Goal: Use online tool/utility: Utilize a website feature to perform a specific function

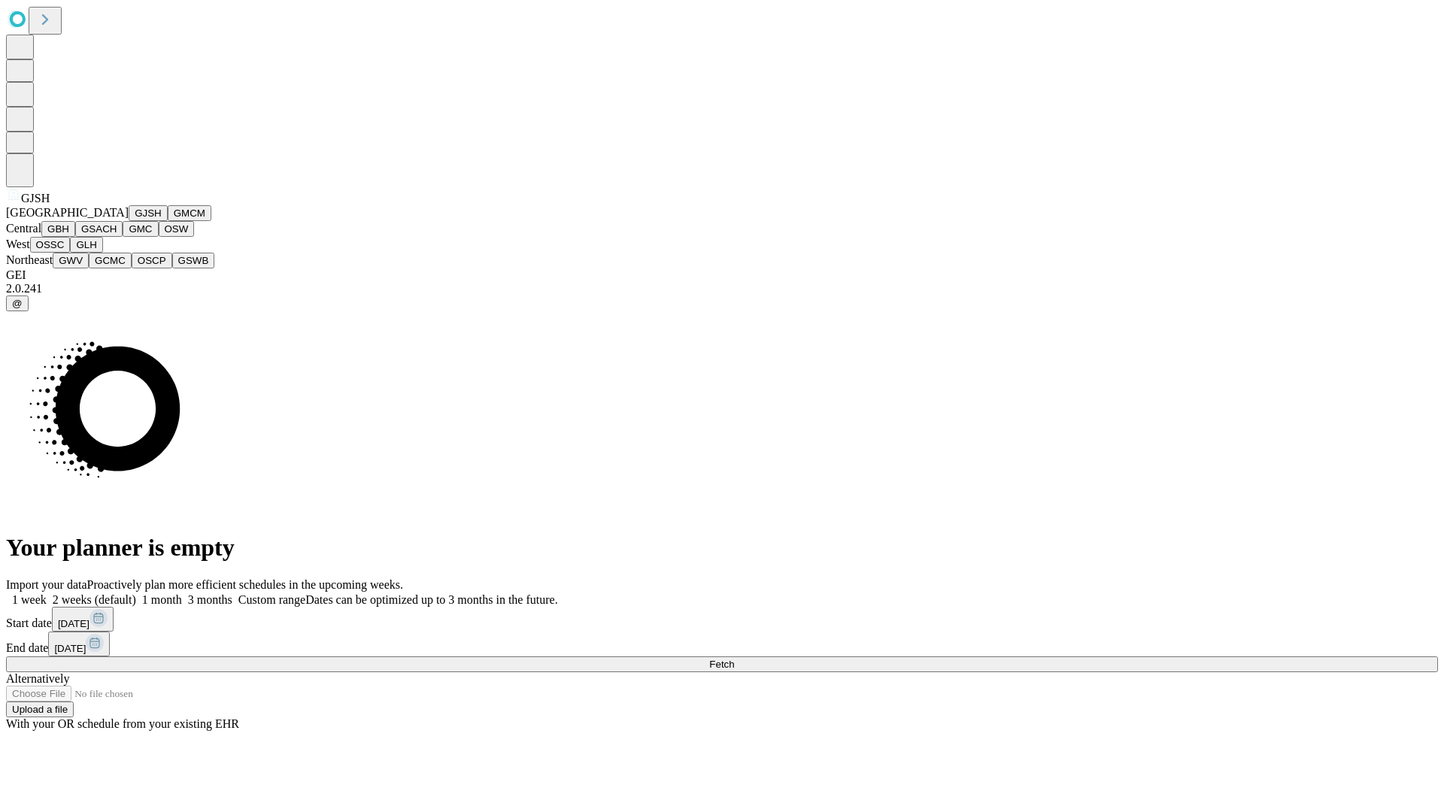
click at [129, 221] on button "GJSH" at bounding box center [148, 213] width 39 height 16
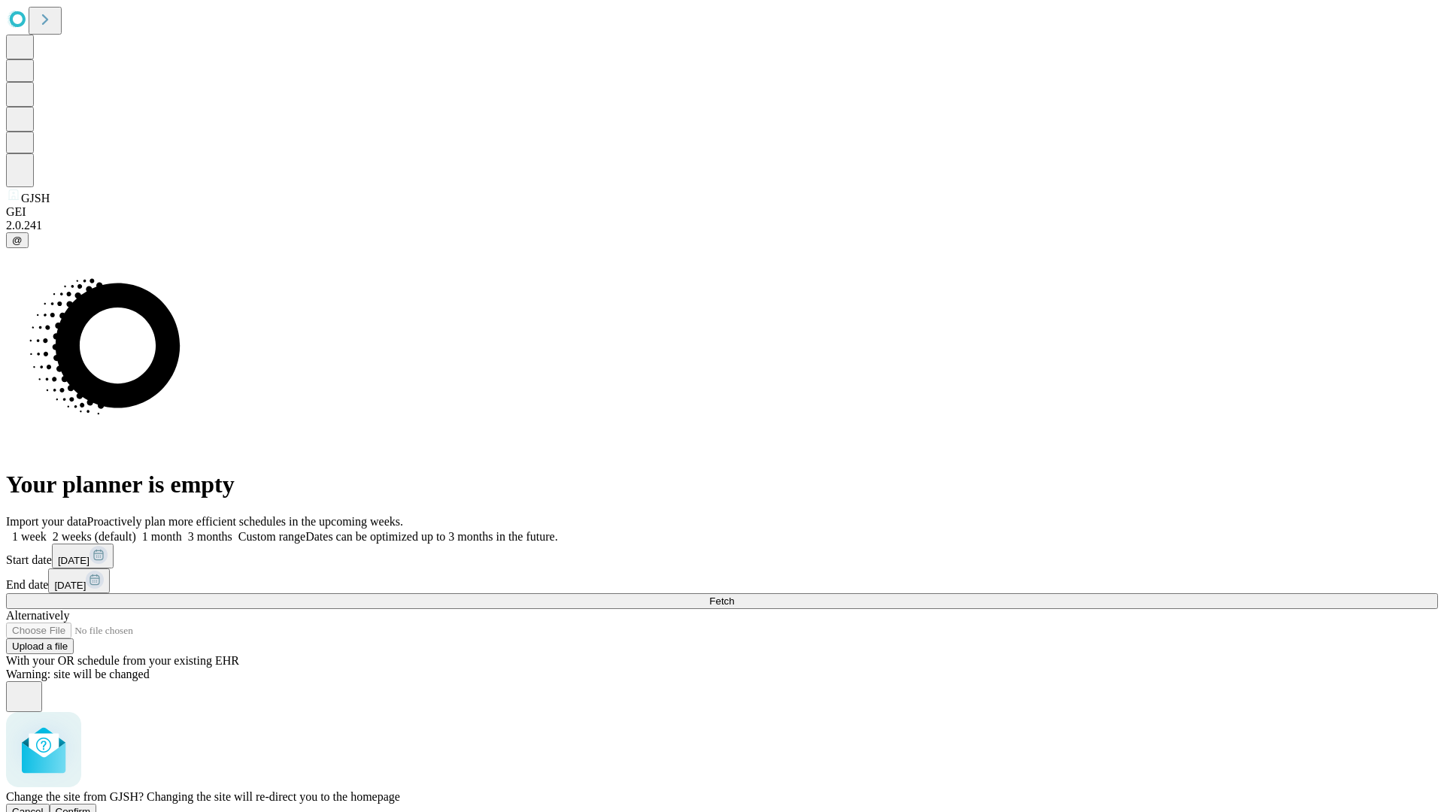
click at [91, 806] on span "Confirm" at bounding box center [73, 811] width 35 height 11
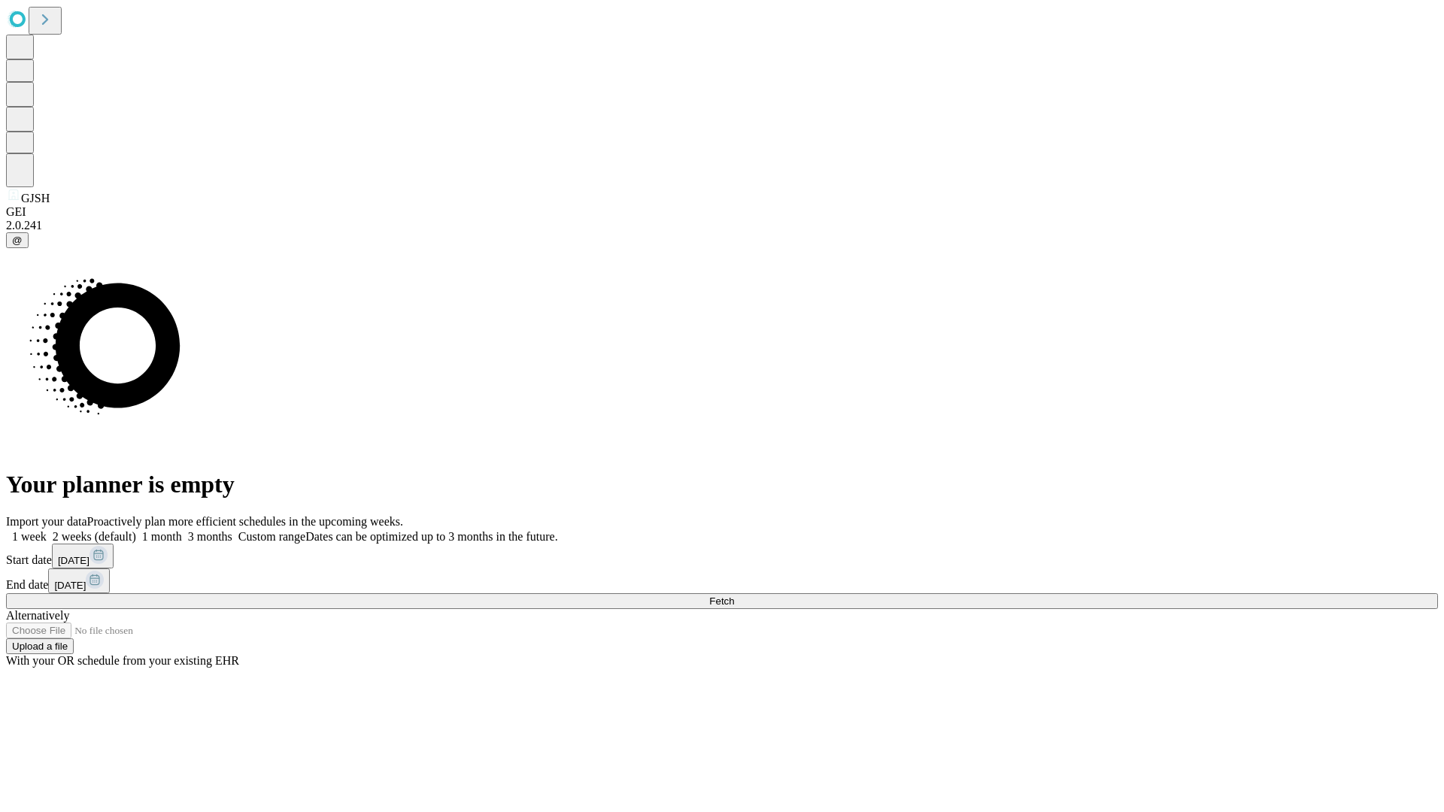
click at [136, 530] on label "2 weeks (default)" at bounding box center [92, 536] width 90 height 13
click at [734, 596] on span "Fetch" at bounding box center [721, 601] width 25 height 11
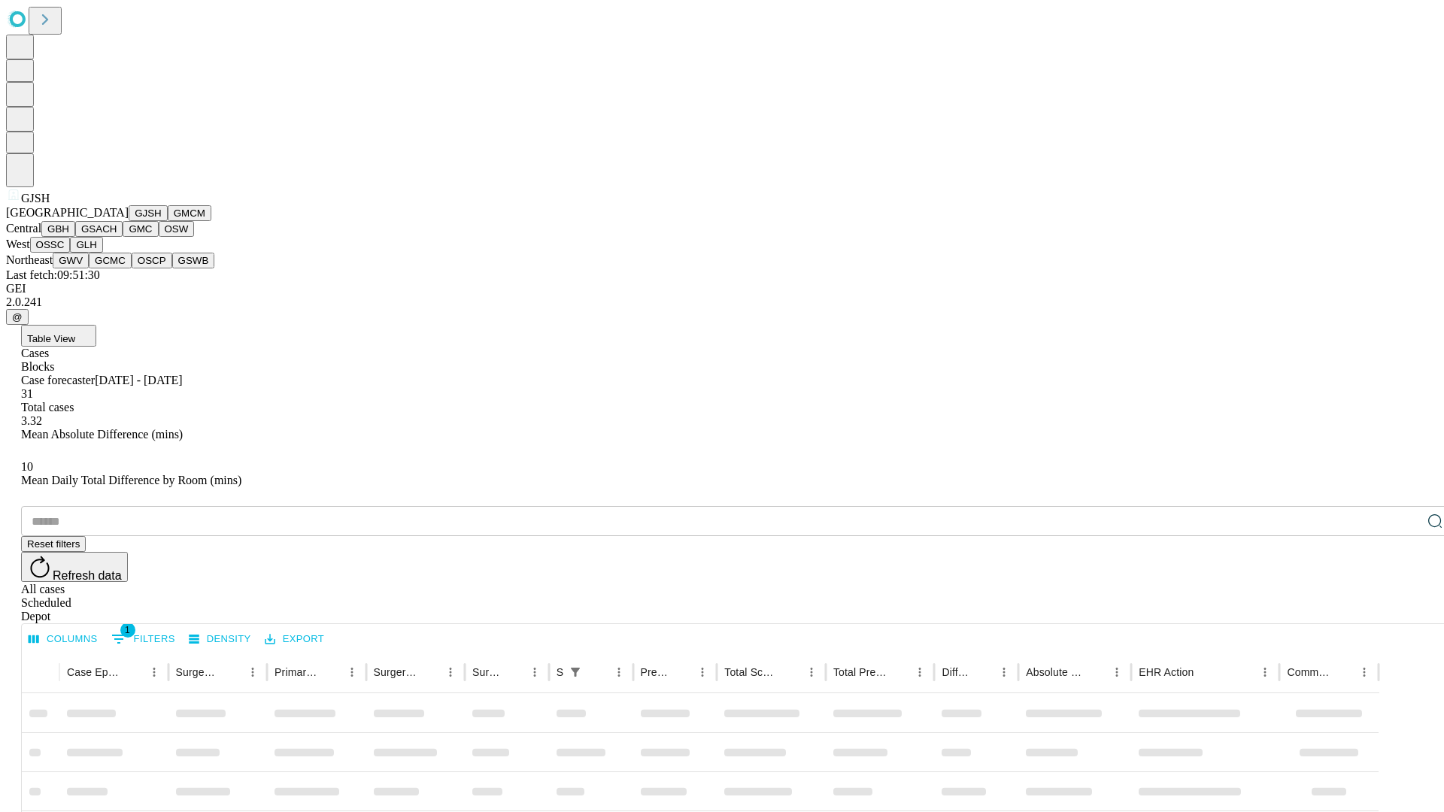
click at [168, 221] on button "GMCM" at bounding box center [190, 213] width 44 height 16
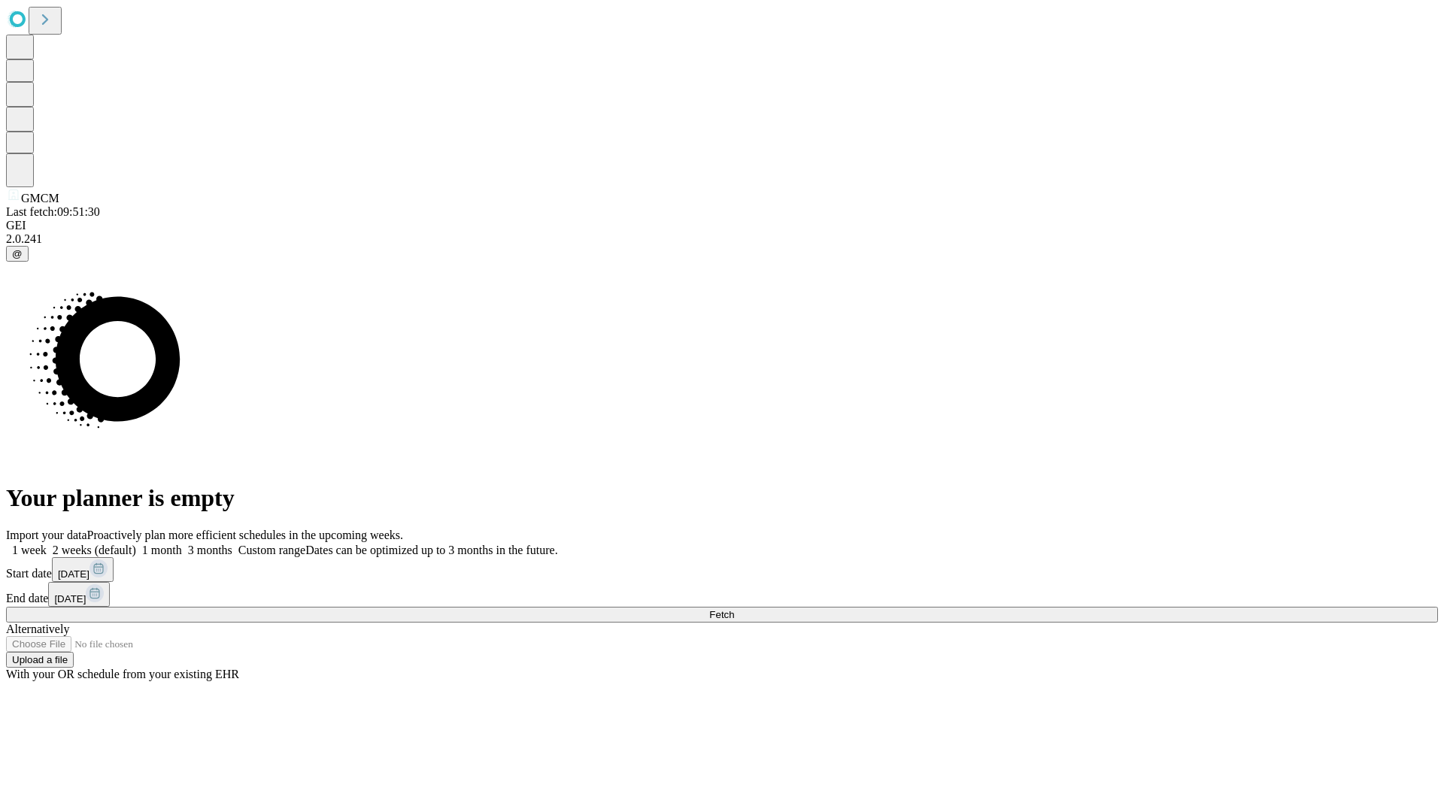
click at [136, 544] on label "2 weeks (default)" at bounding box center [92, 550] width 90 height 13
click at [734, 609] on span "Fetch" at bounding box center [721, 614] width 25 height 11
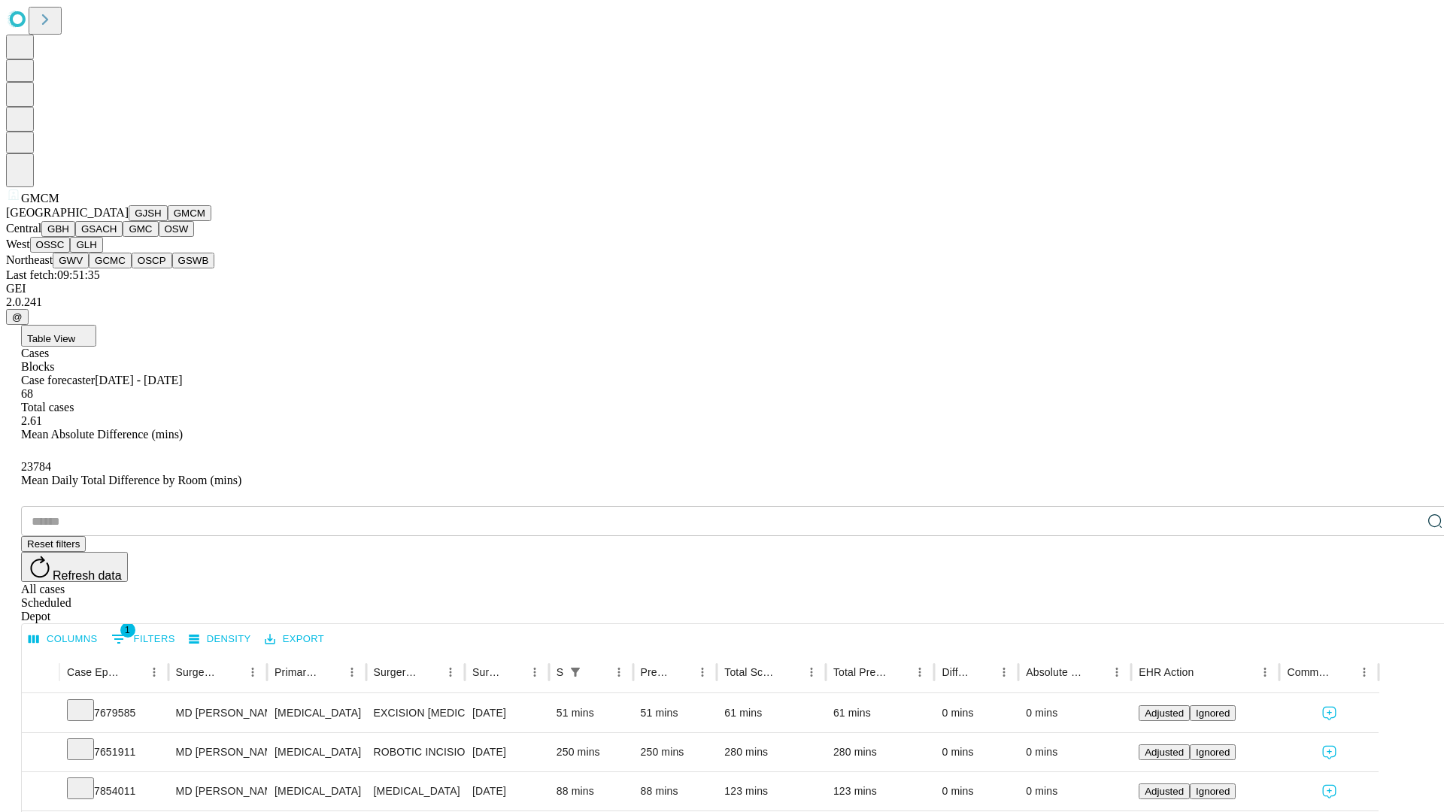
click at [75, 237] on button "GBH" at bounding box center [58, 229] width 34 height 16
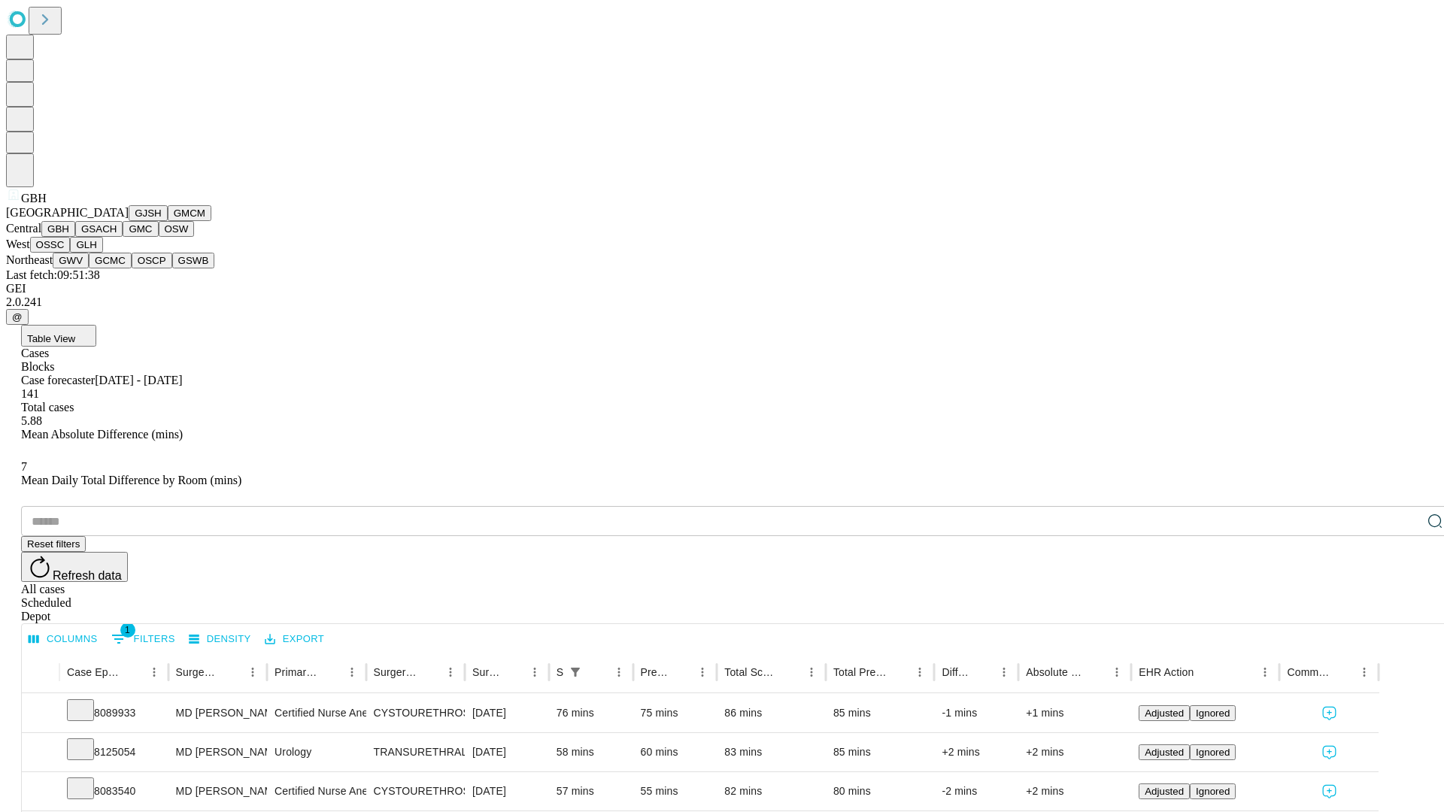
click at [117, 237] on button "GSACH" at bounding box center [98, 229] width 47 height 16
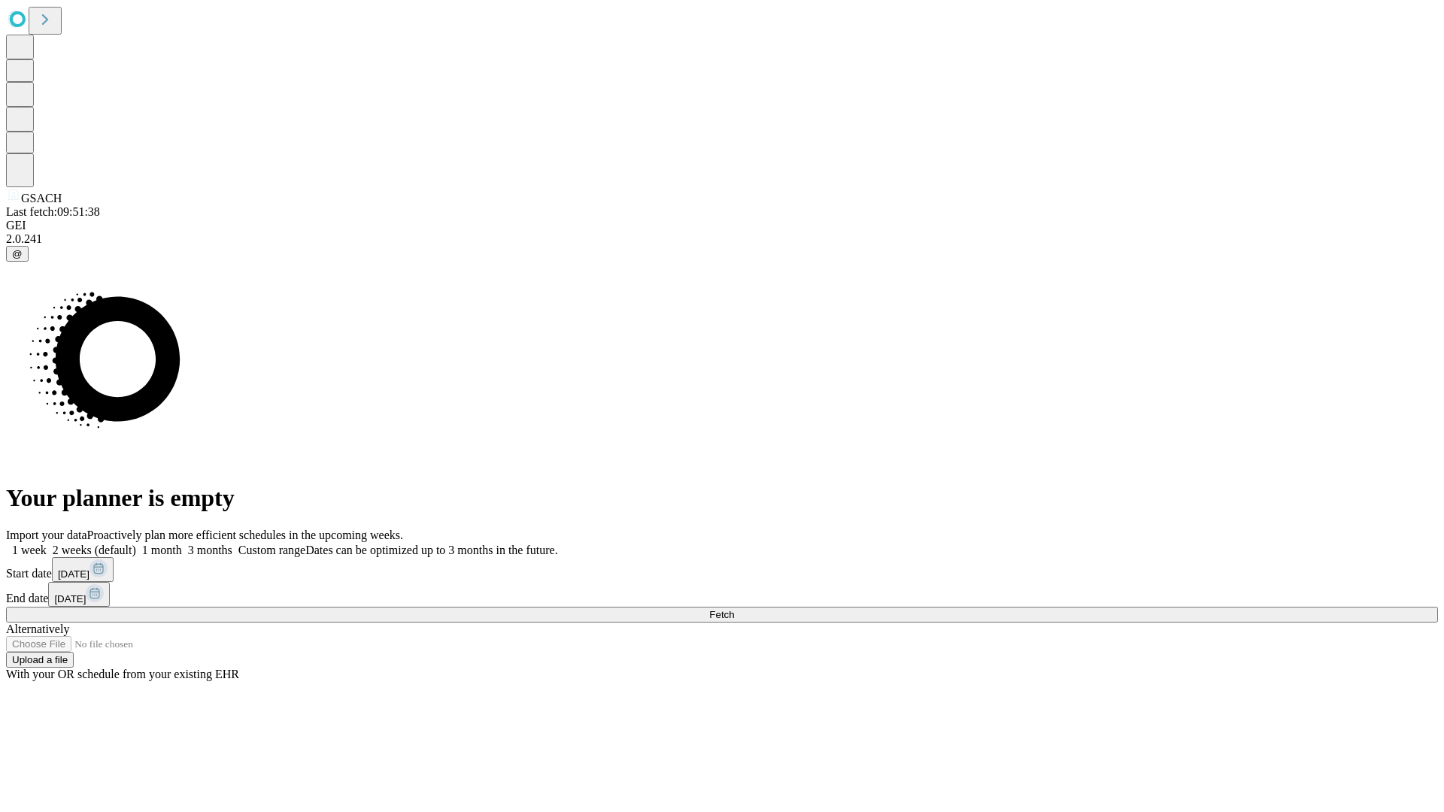
click at [136, 544] on label "2 weeks (default)" at bounding box center [92, 550] width 90 height 13
click at [734, 609] on span "Fetch" at bounding box center [721, 614] width 25 height 11
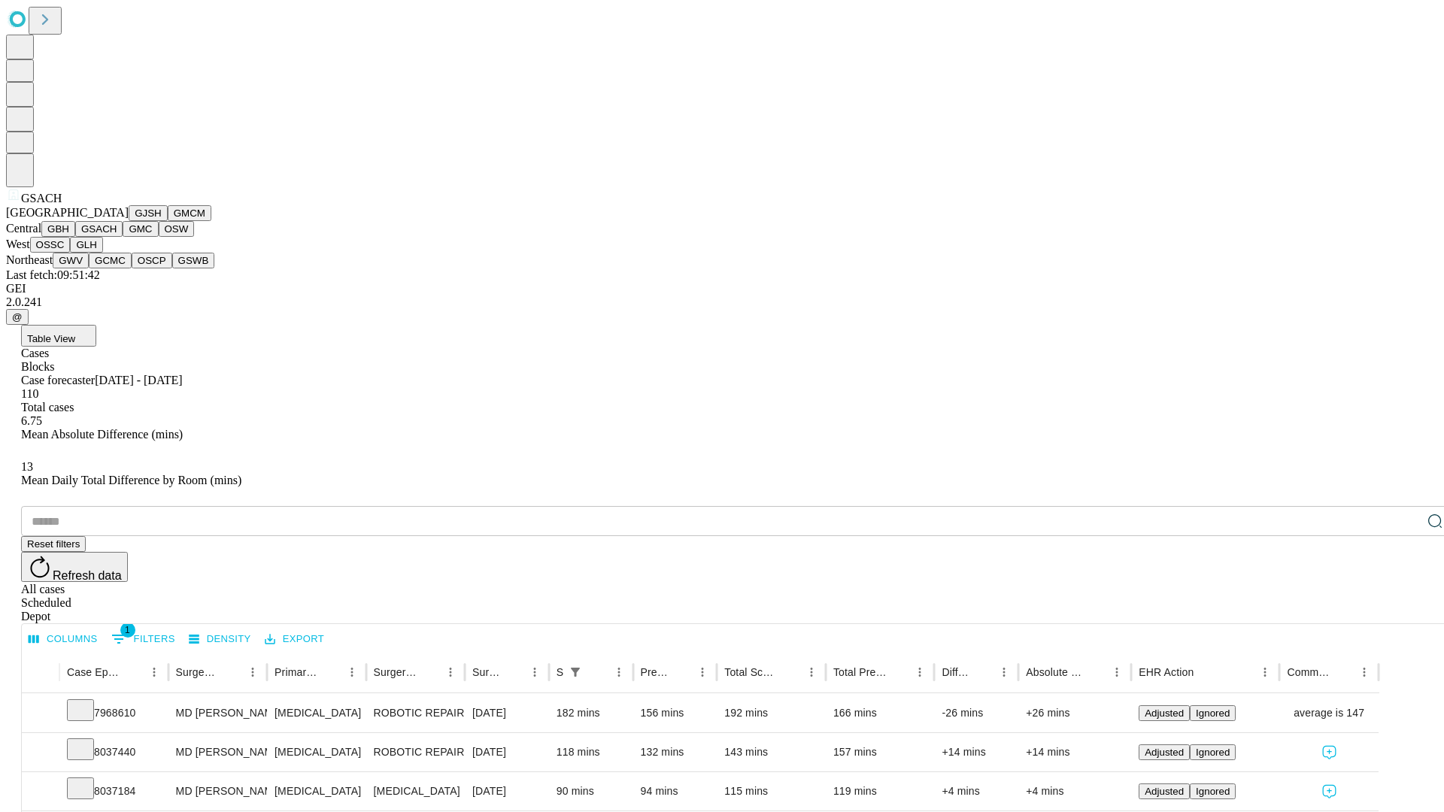
click at [123, 237] on button "GMC" at bounding box center [140, 229] width 35 height 16
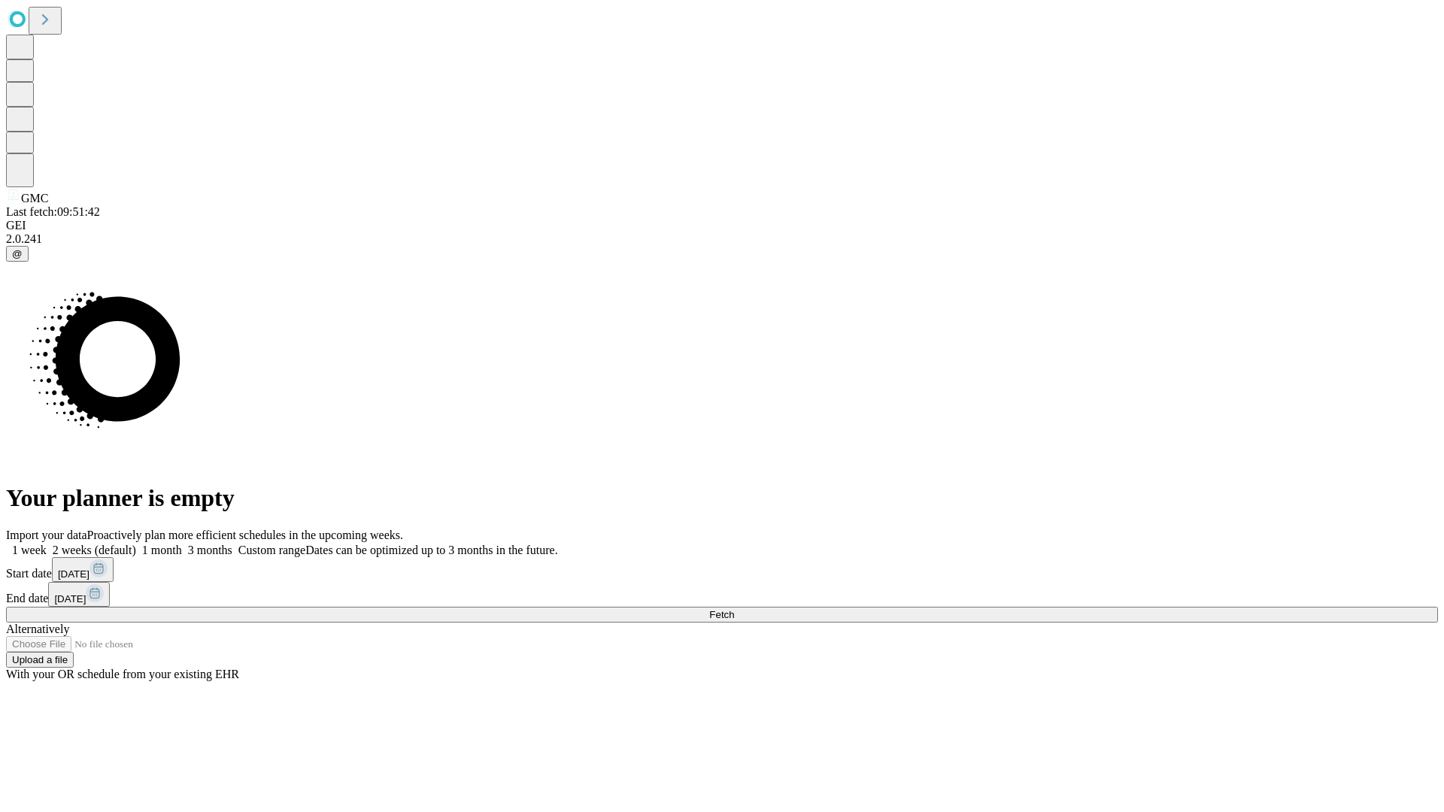
click at [136, 544] on label "2 weeks (default)" at bounding box center [92, 550] width 90 height 13
click at [734, 609] on span "Fetch" at bounding box center [721, 614] width 25 height 11
click at [136, 544] on label "2 weeks (default)" at bounding box center [92, 550] width 90 height 13
click at [734, 609] on span "Fetch" at bounding box center [721, 614] width 25 height 11
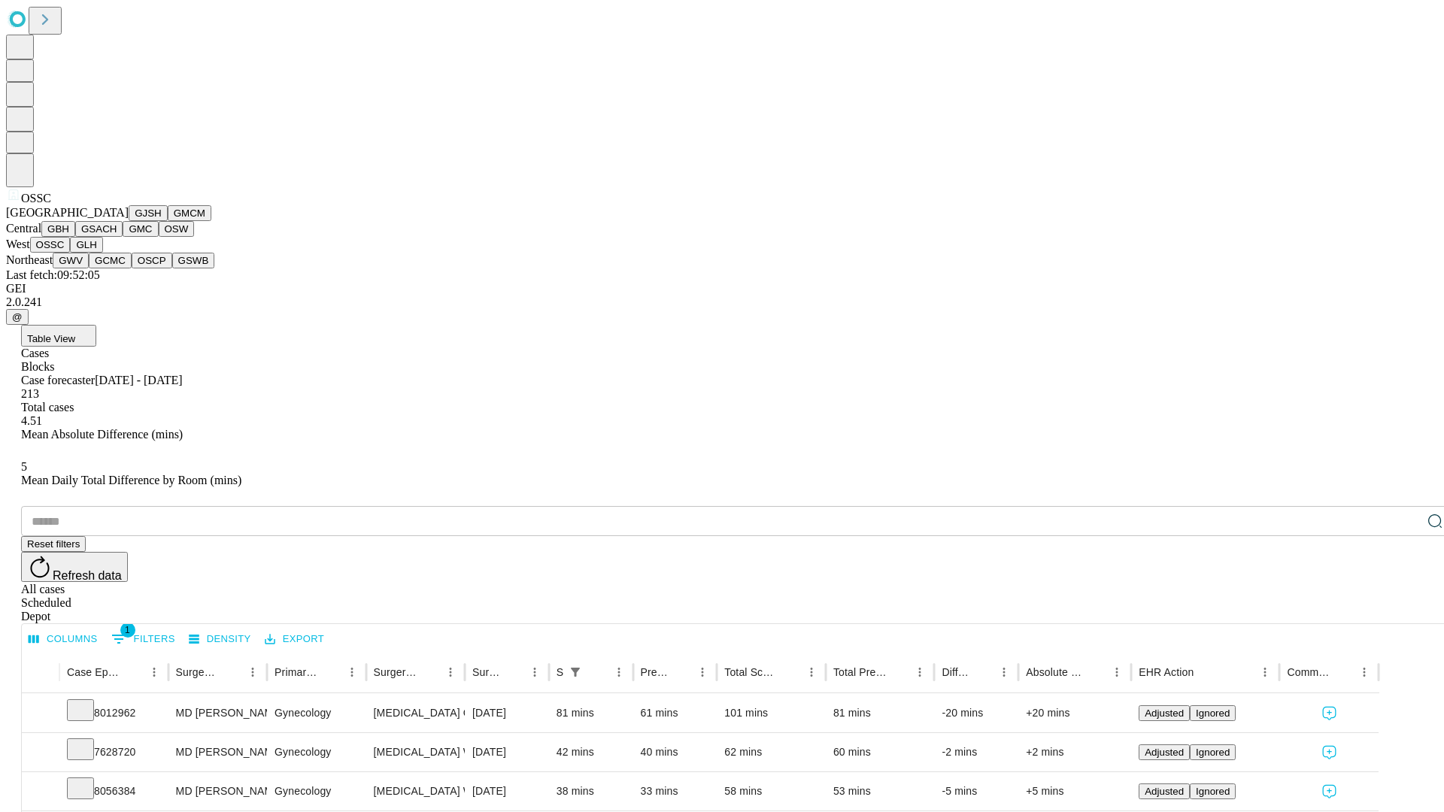
click at [102, 253] on button "GLH" at bounding box center [86, 245] width 32 height 16
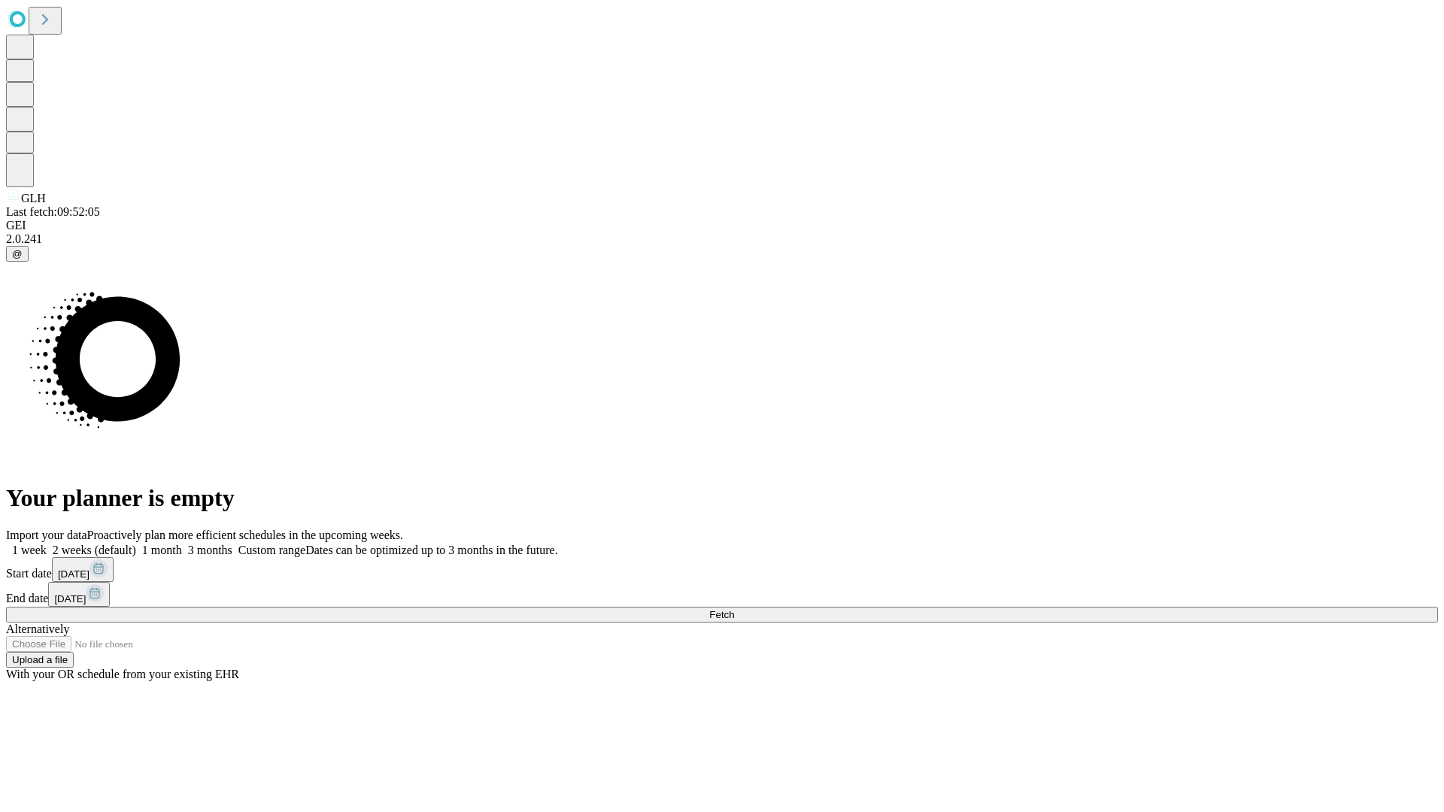
click at [136, 544] on label "2 weeks (default)" at bounding box center [92, 550] width 90 height 13
click at [734, 609] on span "Fetch" at bounding box center [721, 614] width 25 height 11
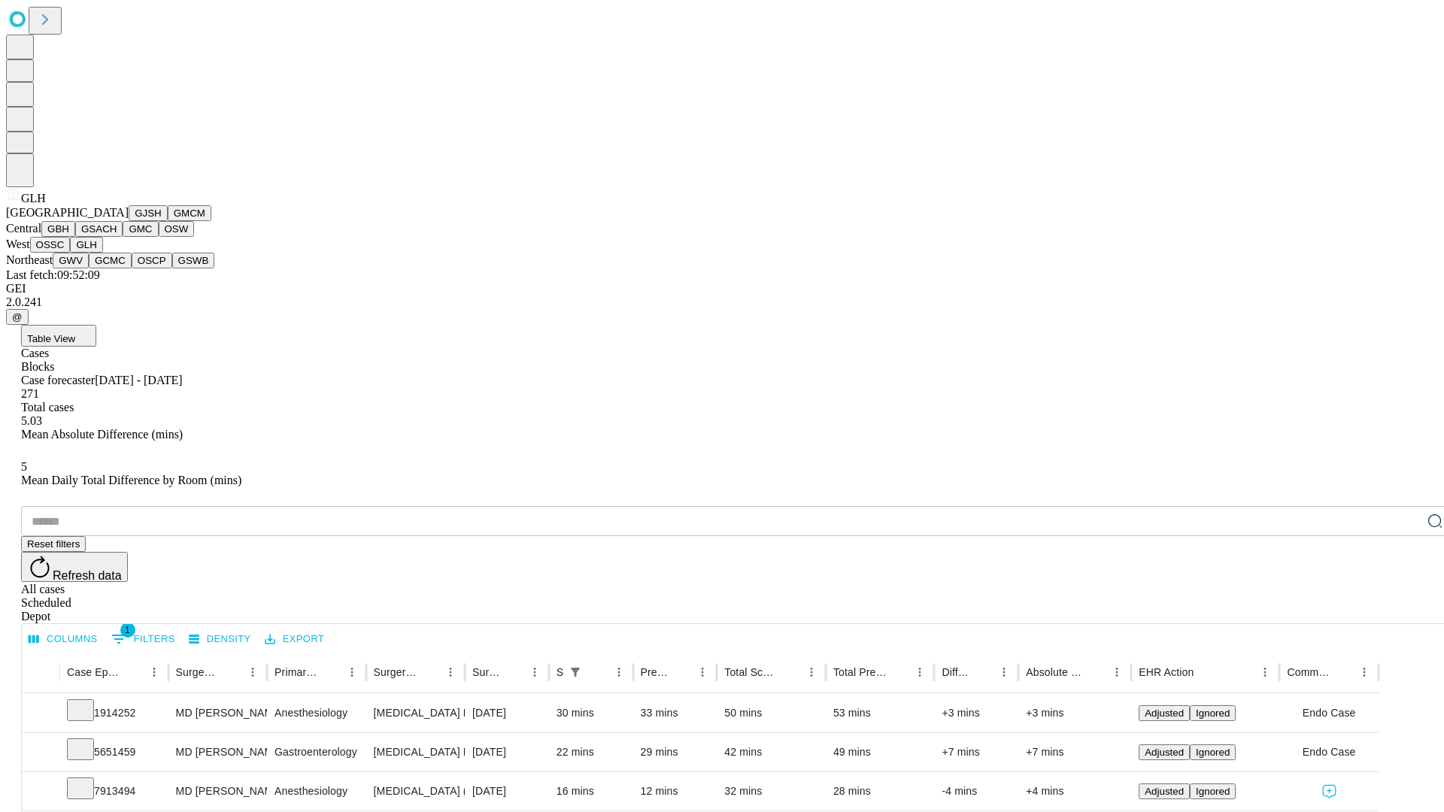
click at [89, 269] on button "GWV" at bounding box center [71, 261] width 36 height 16
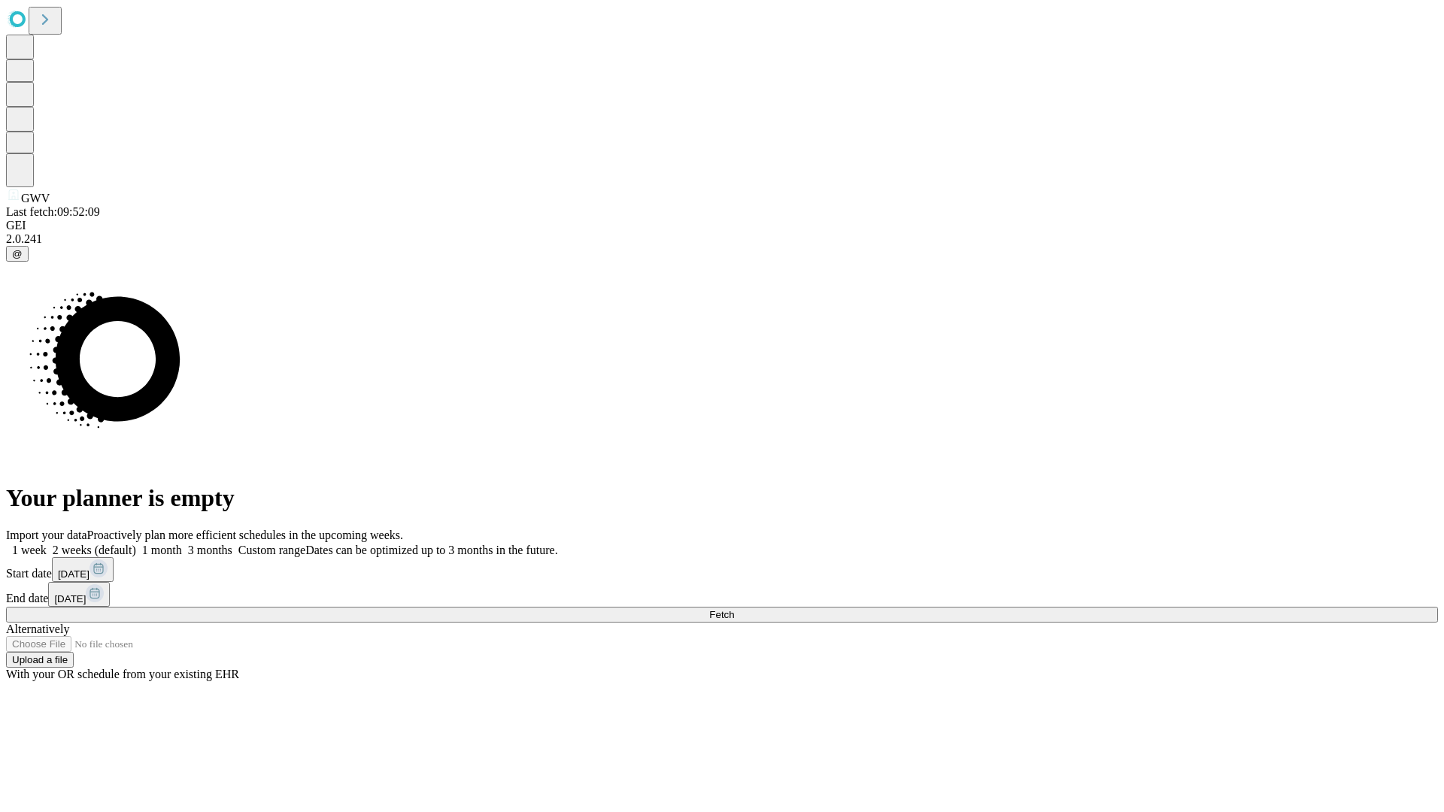
click at [136, 544] on label "2 weeks (default)" at bounding box center [92, 550] width 90 height 13
click at [734, 609] on span "Fetch" at bounding box center [721, 614] width 25 height 11
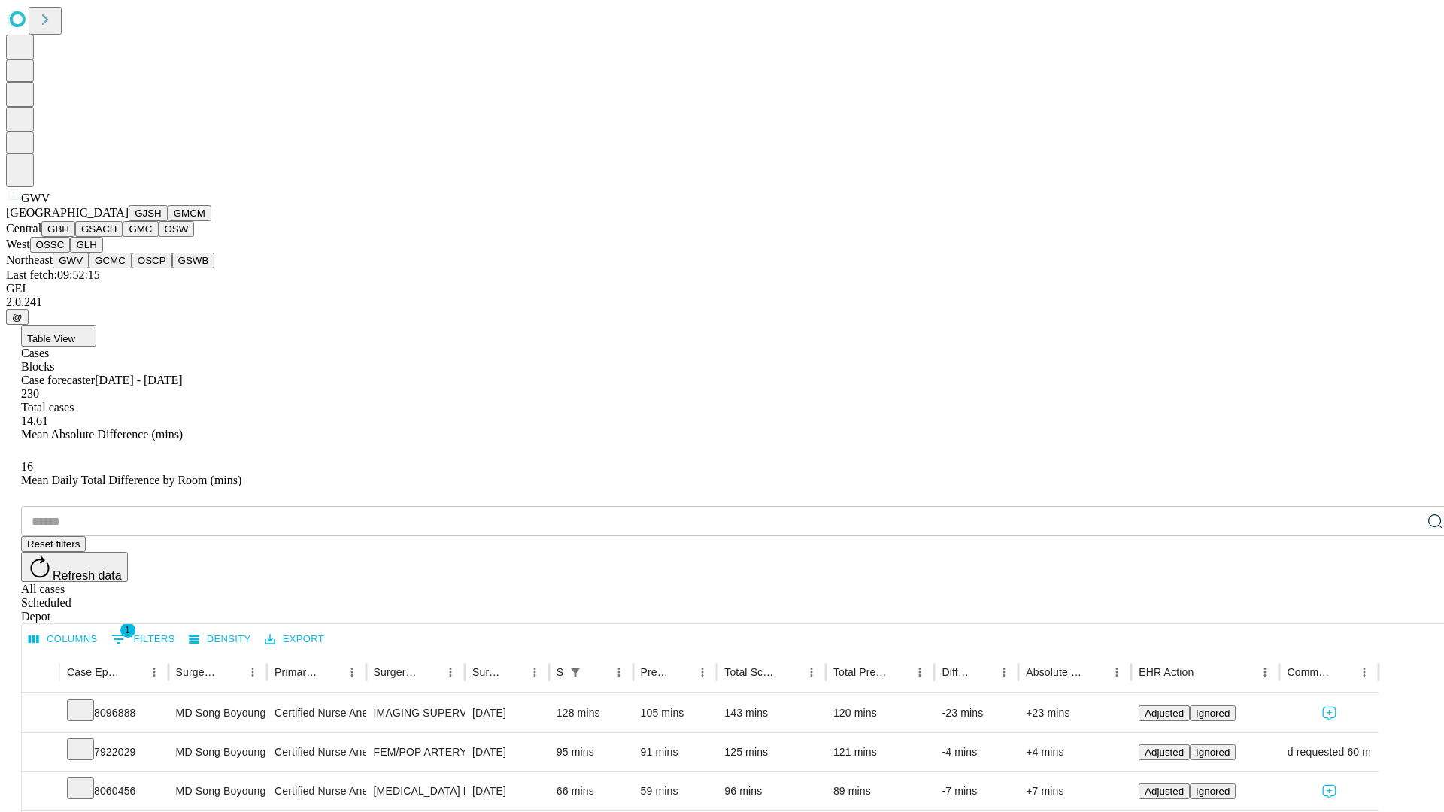
click at [117, 269] on button "GCMC" at bounding box center [110, 261] width 43 height 16
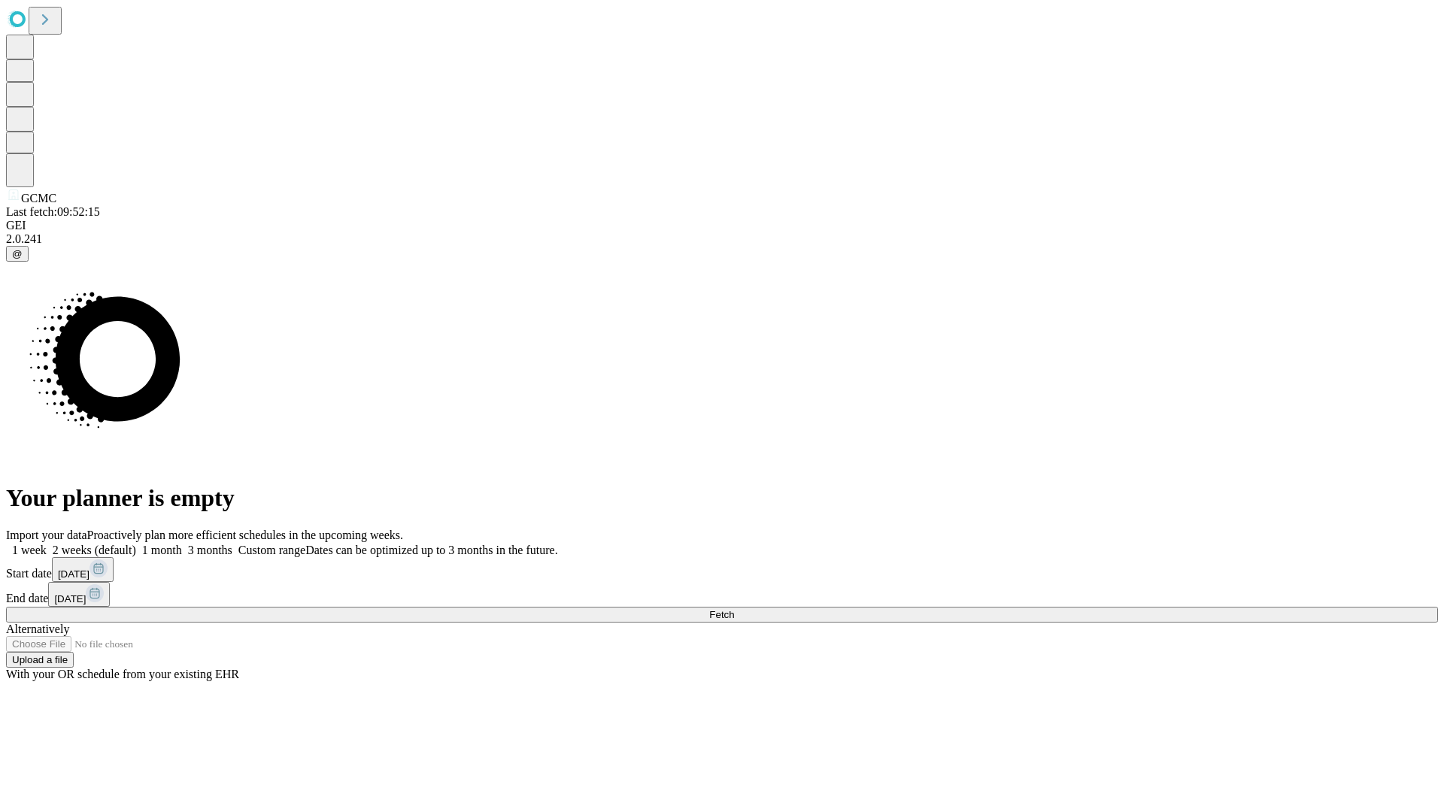
click at [136, 544] on label "2 weeks (default)" at bounding box center [92, 550] width 90 height 13
click at [734, 609] on span "Fetch" at bounding box center [721, 614] width 25 height 11
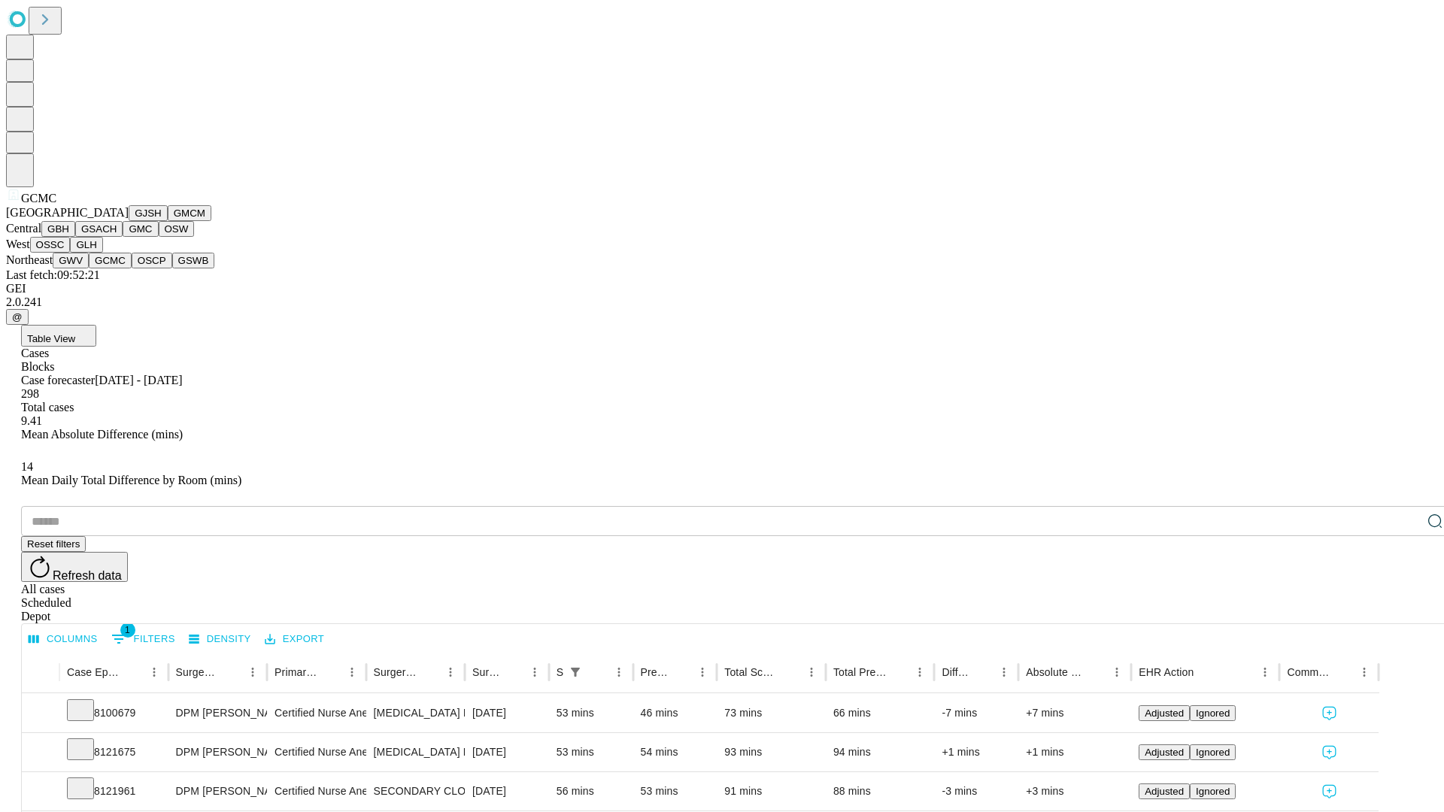
click at [132, 269] on button "OSCP" at bounding box center [152, 261] width 41 height 16
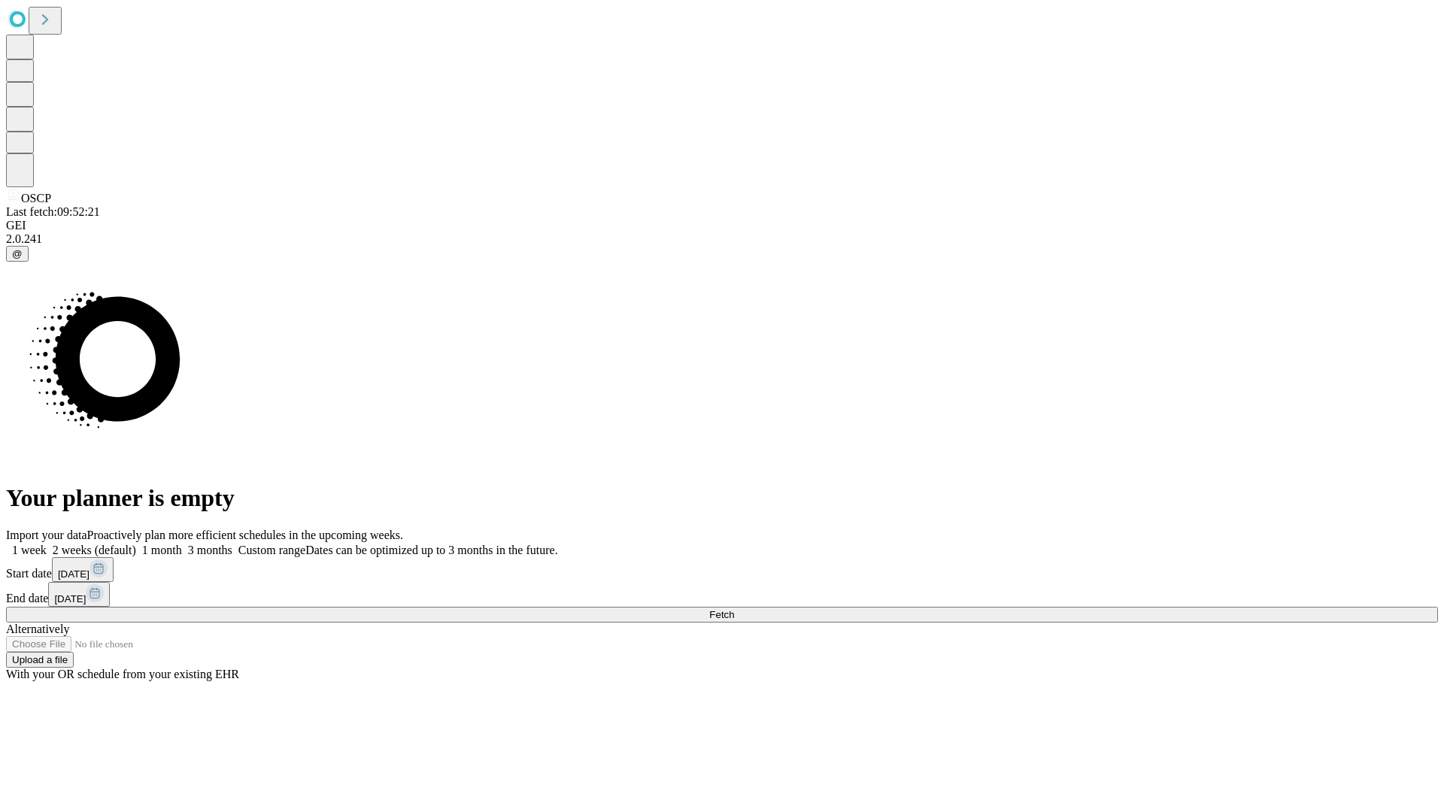
click at [136, 544] on label "2 weeks (default)" at bounding box center [92, 550] width 90 height 13
click at [734, 609] on span "Fetch" at bounding box center [721, 614] width 25 height 11
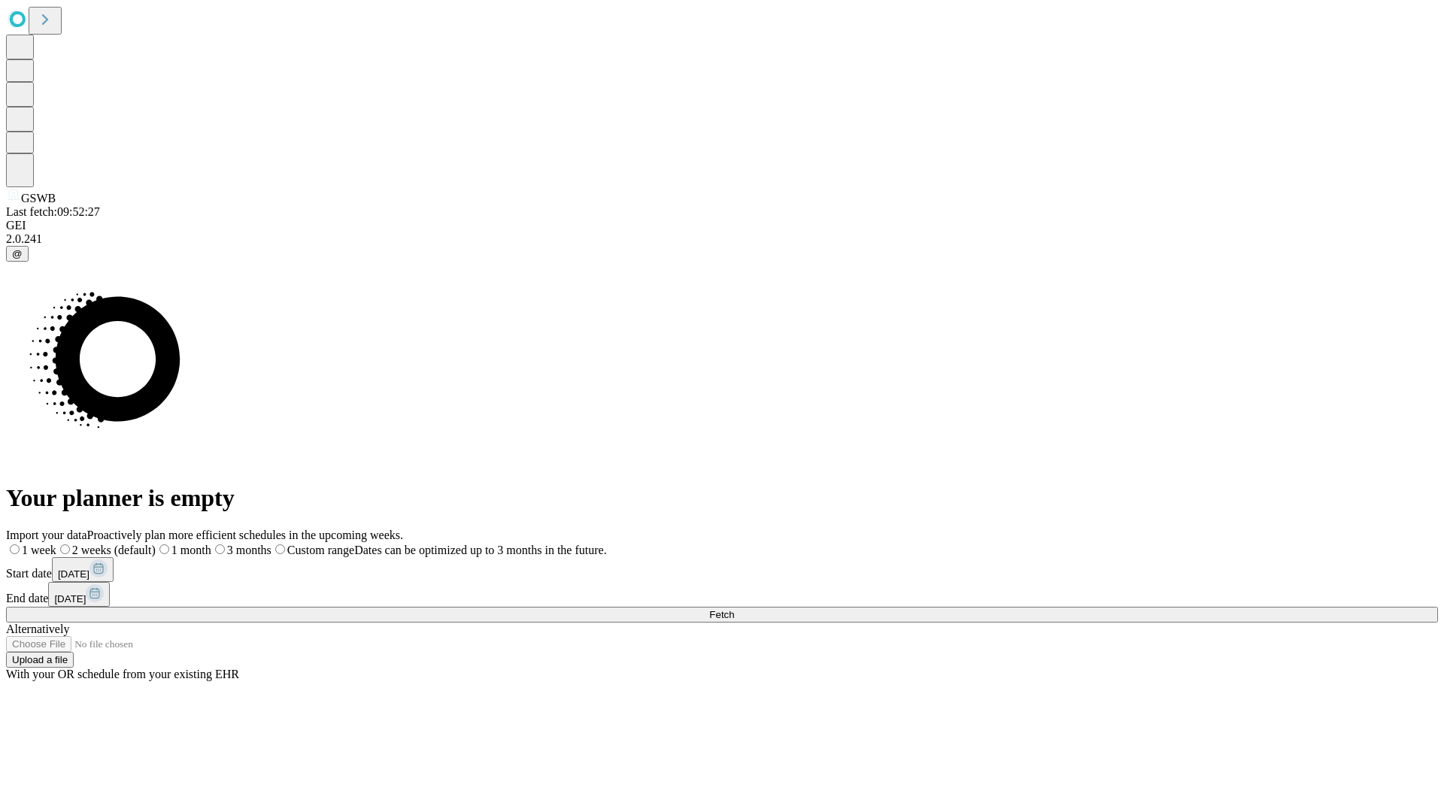
click at [156, 544] on label "2 weeks (default)" at bounding box center [105, 550] width 99 height 13
click at [734, 609] on span "Fetch" at bounding box center [721, 614] width 25 height 11
